Goal: Use online tool/utility: Utilize a website feature to perform a specific function

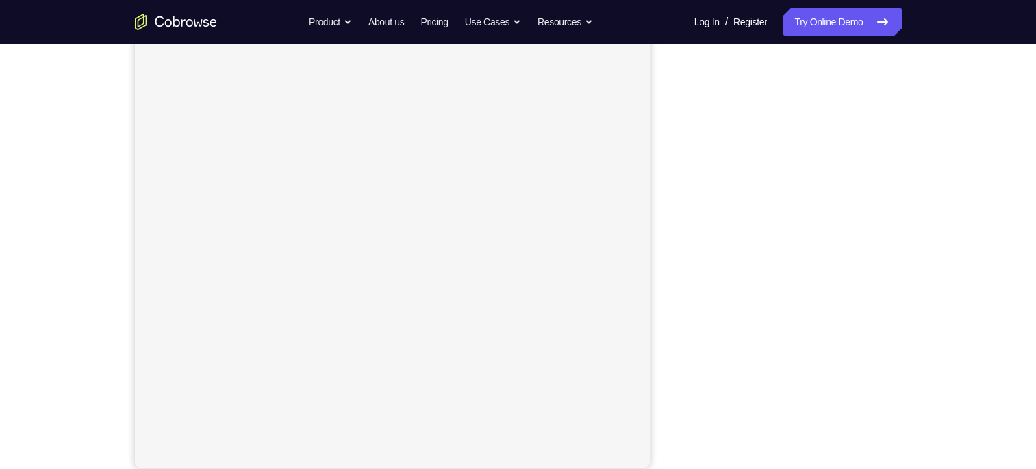
scroll to position [173, 0]
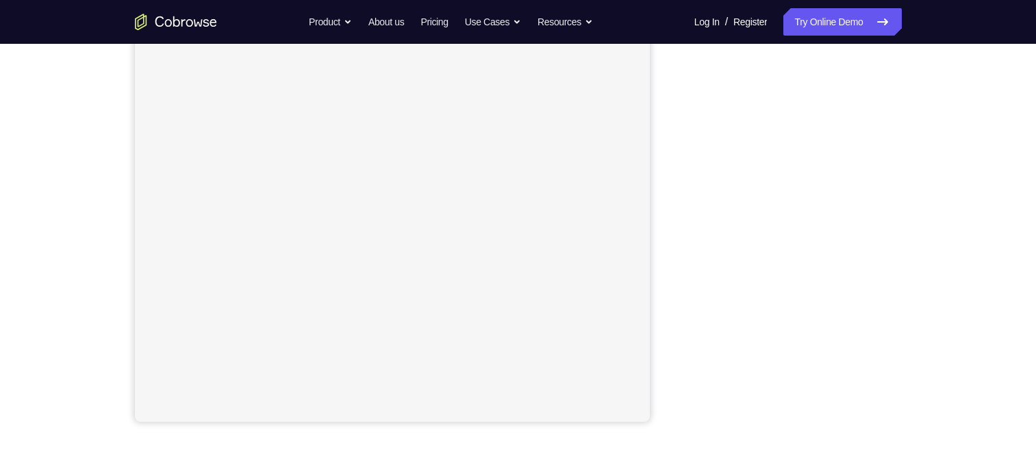
scroll to position [179, 0]
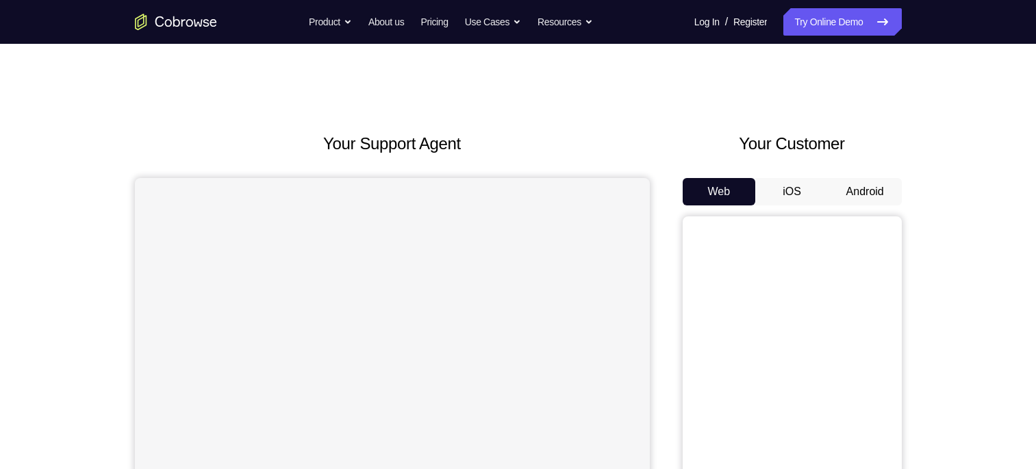
click at [859, 179] on button "Android" at bounding box center [865, 191] width 73 height 27
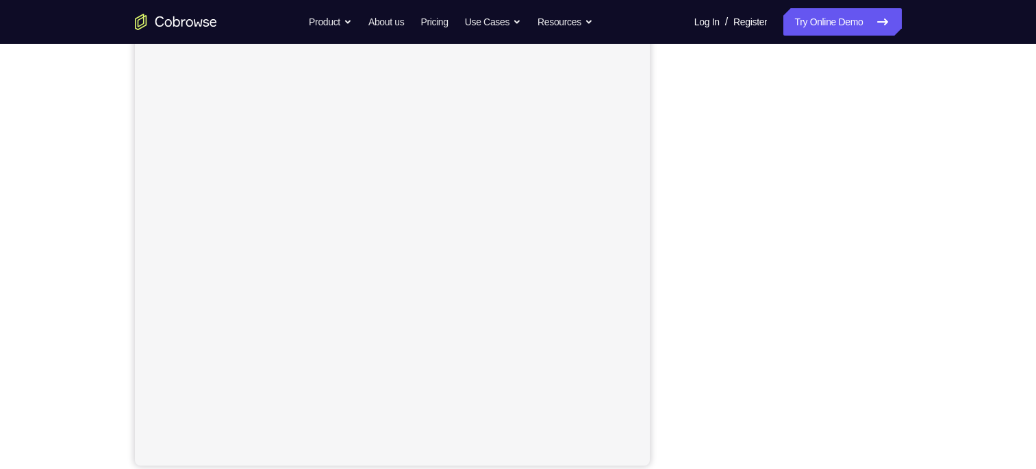
scroll to position [174, 0]
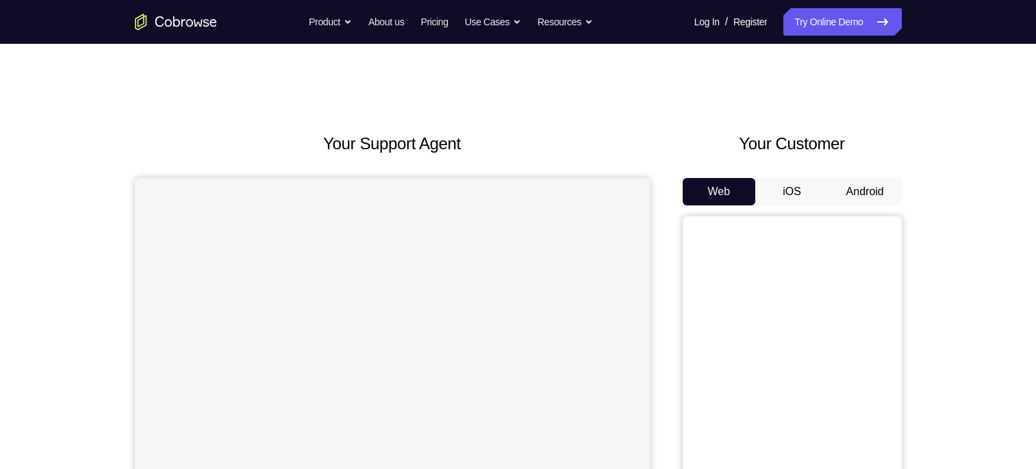
click at [863, 196] on button "Android" at bounding box center [865, 191] width 73 height 27
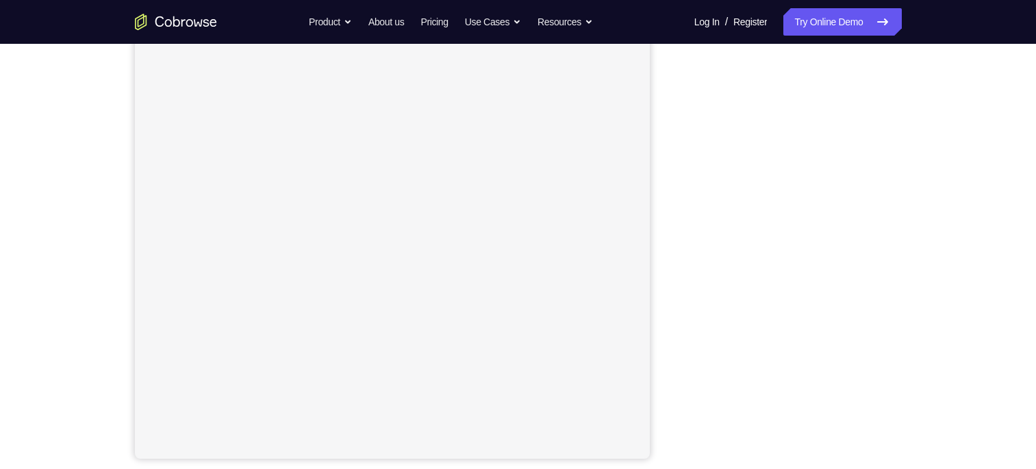
scroll to position [177, 0]
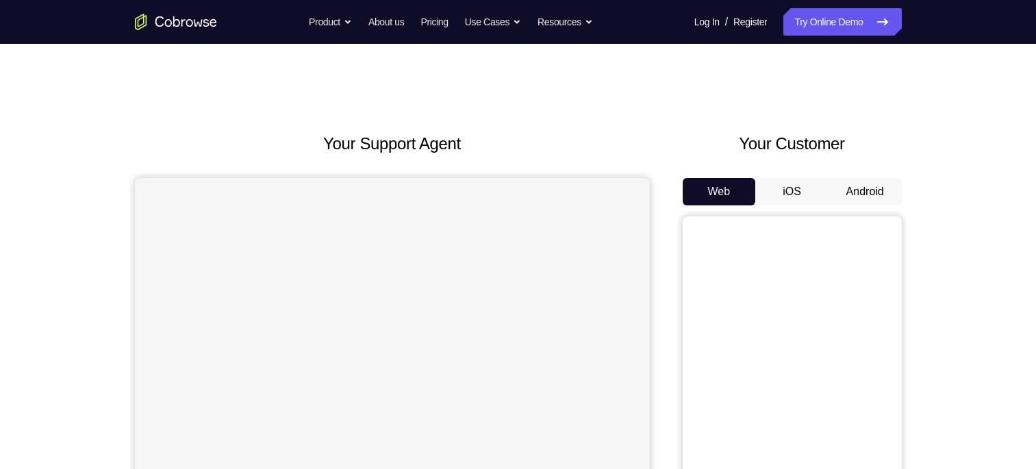
click at [859, 191] on button "Android" at bounding box center [865, 191] width 73 height 27
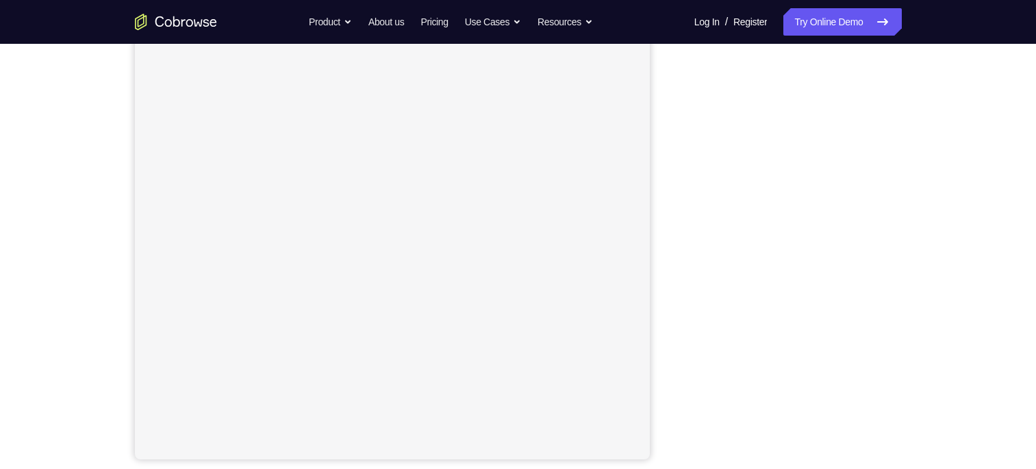
scroll to position [177, 0]
